Goal: Transaction & Acquisition: Purchase product/service

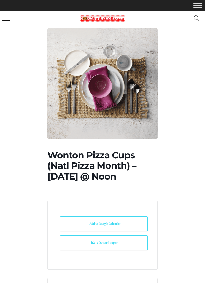
click at [201, 16] on button "Search" at bounding box center [196, 18] width 13 height 15
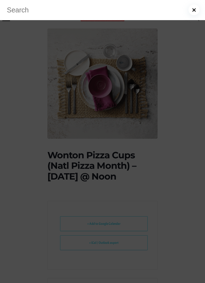
click at [146, 10] on input "Search for:" at bounding box center [102, 10] width 205 height 20
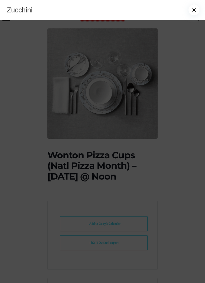
type input "Zucchini"
click button "Search" at bounding box center [0, 0] width 0 height 0
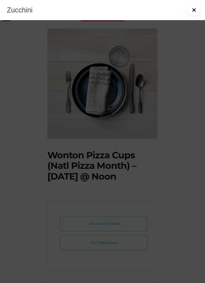
click button "Search" at bounding box center [0, 0] width 0 height 0
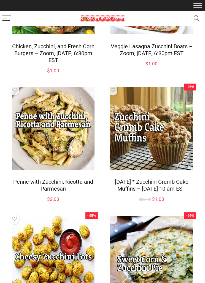
scroll to position [306, 0]
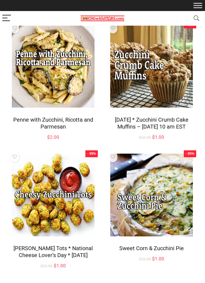
click at [169, 210] on img at bounding box center [152, 195] width 92 height 92
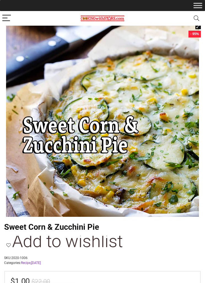
scroll to position [80, 0]
